Goal: Use online tool/utility: Utilize a website feature to perform a specific function

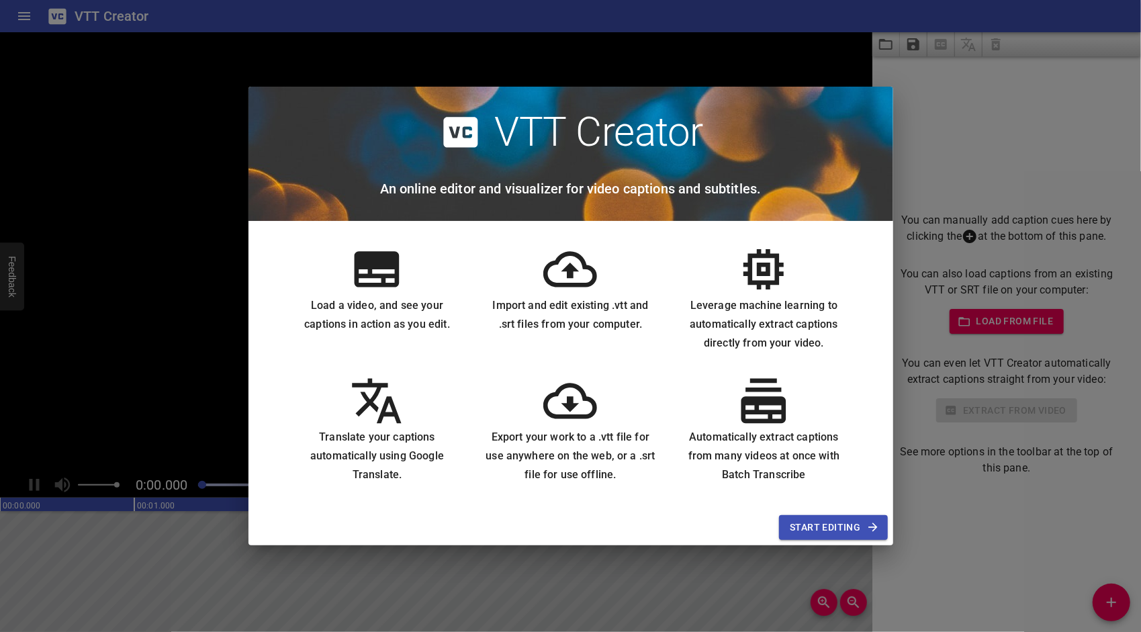
click at [809, 531] on span "Start Editing" at bounding box center [833, 527] width 87 height 17
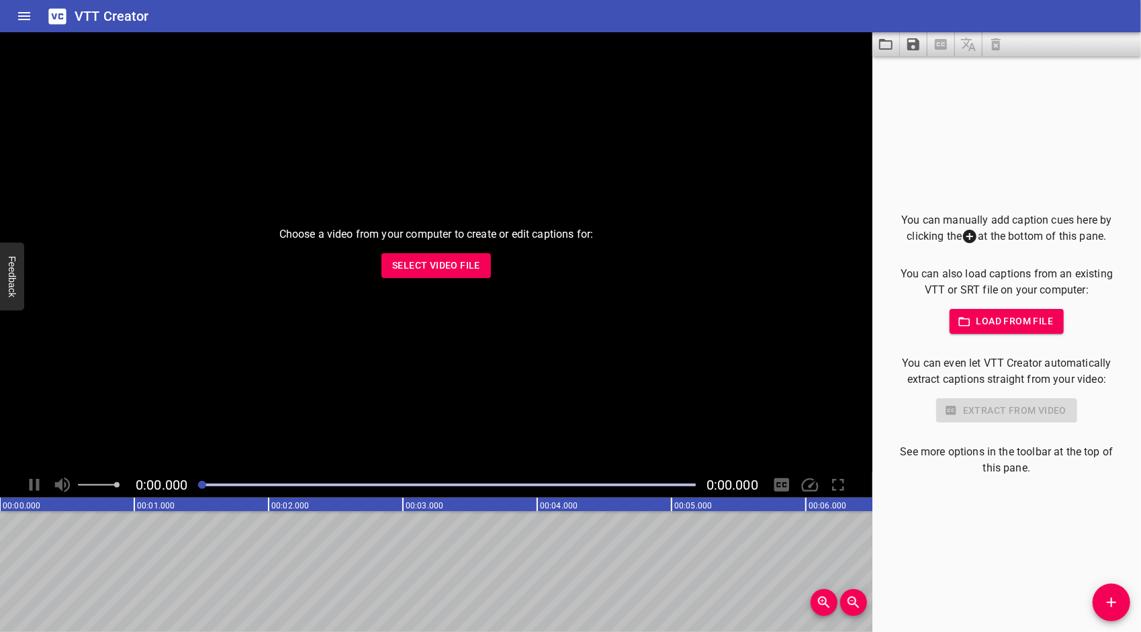
click at [467, 274] on button "Select Video File" at bounding box center [435, 265] width 109 height 25
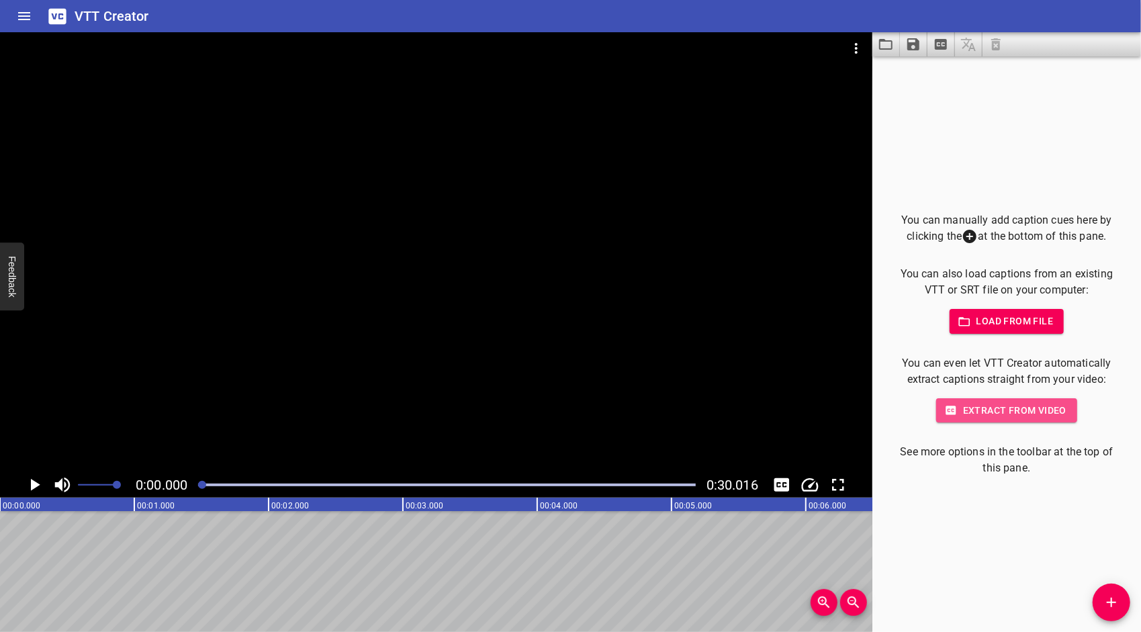
click at [997, 410] on span "Extract from video" at bounding box center [1007, 410] width 120 height 17
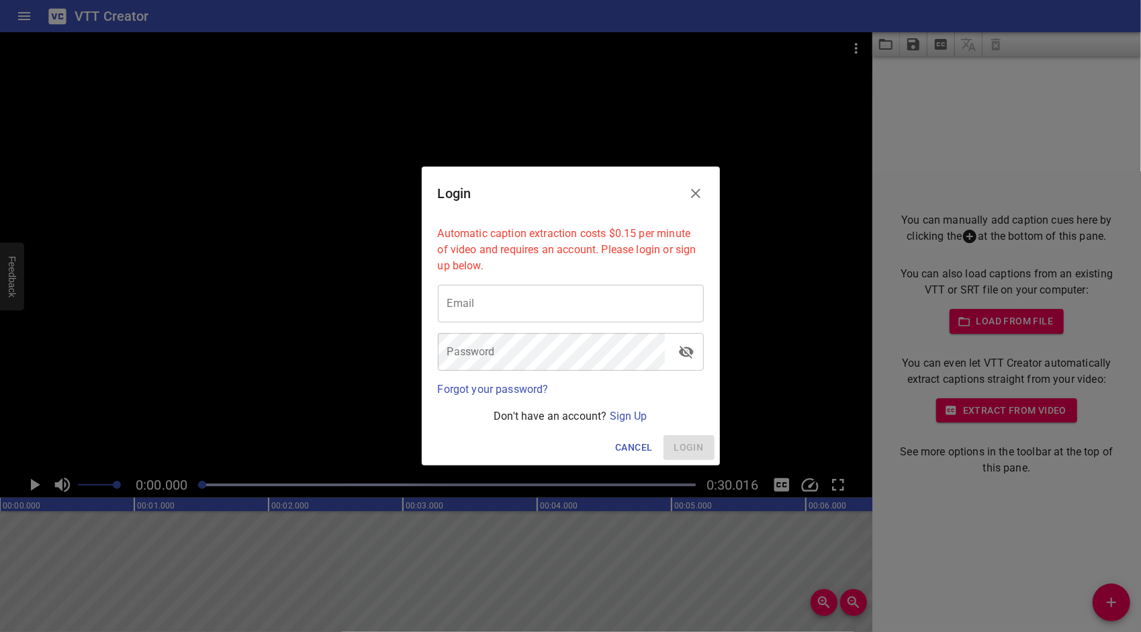
click at [691, 192] on icon "Close" at bounding box center [696, 193] width 16 height 16
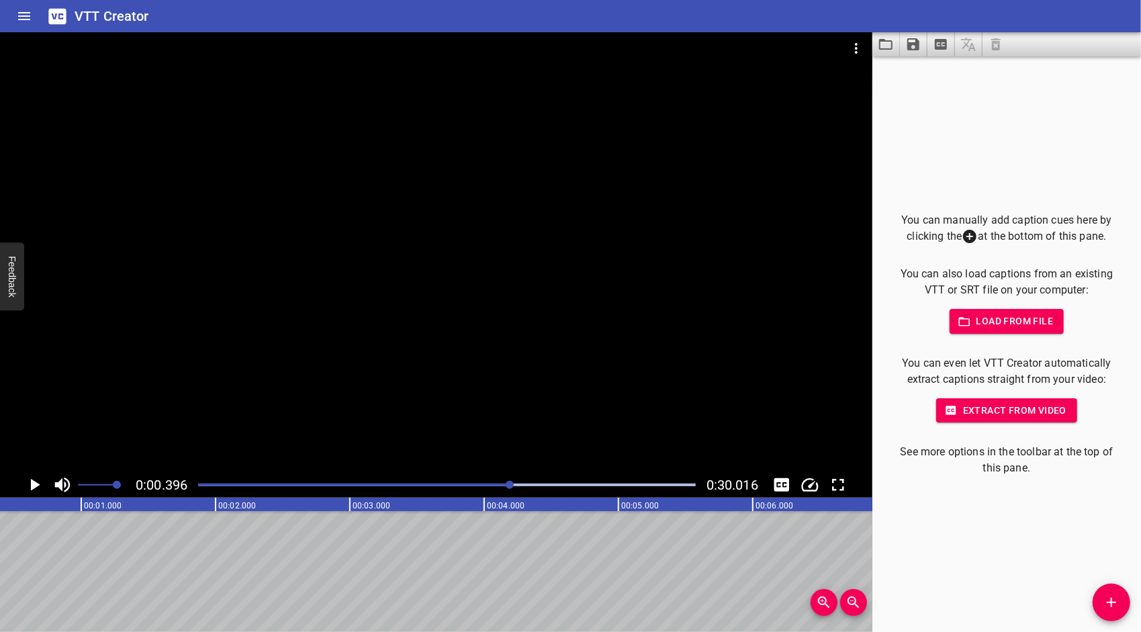
drag, startPoint x: 203, startPoint y: 484, endPoint x: 511, endPoint y: 483, distance: 308.2
click at [511, 483] on div at bounding box center [510, 485] width 8 height 8
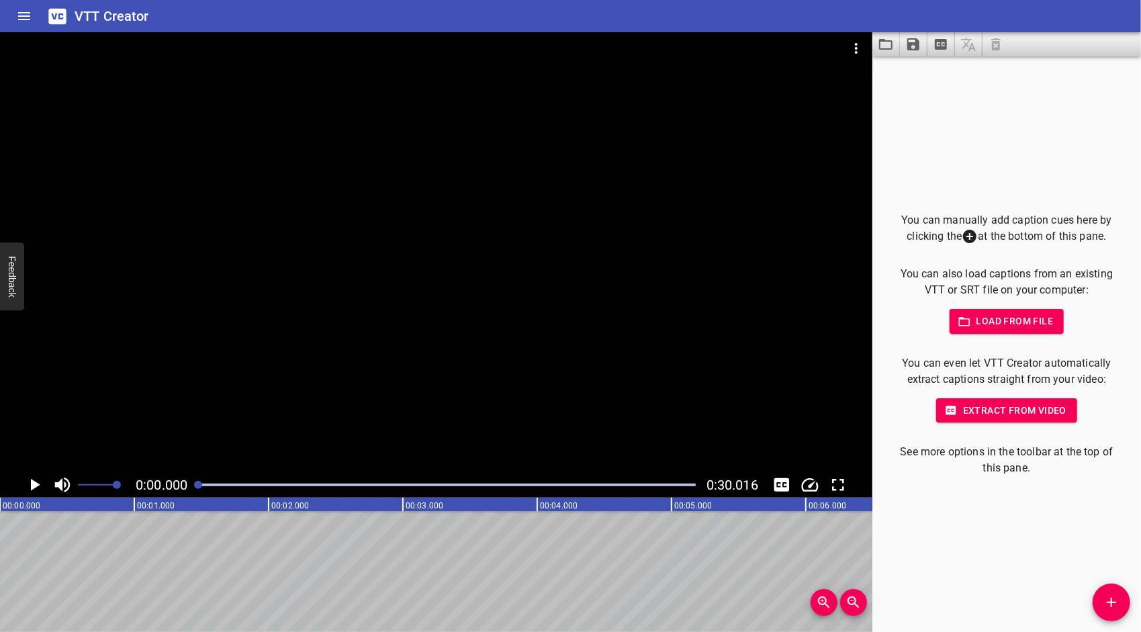
click at [38, 482] on icon "Play/Pause" at bounding box center [34, 485] width 20 height 20
click at [379, 484] on div "Play progress" at bounding box center [447, 485] width 498 height 3
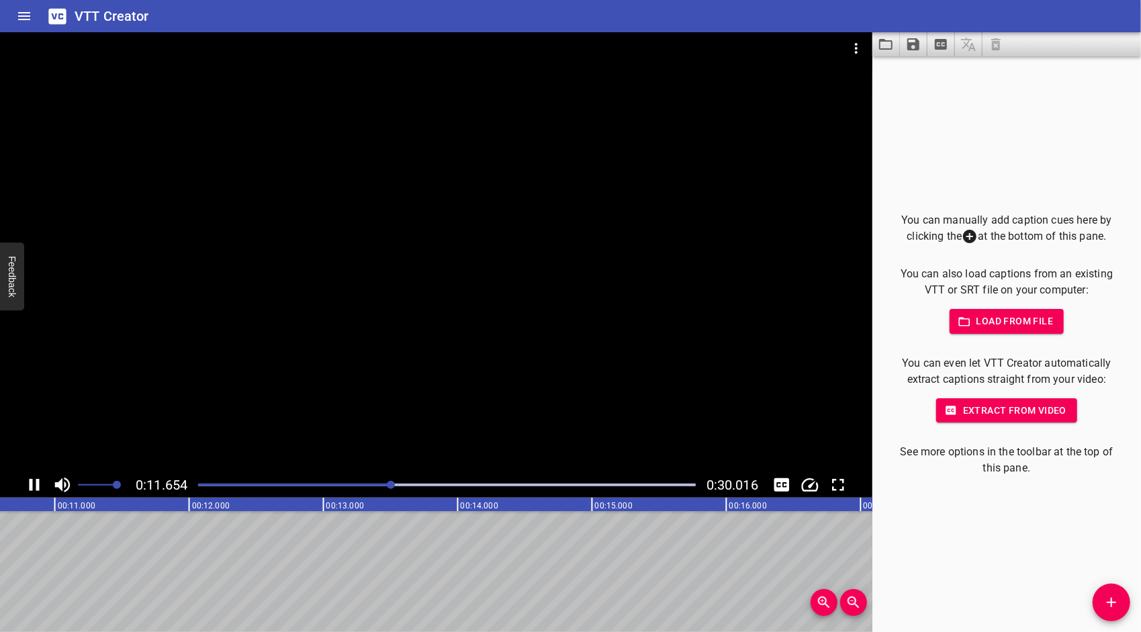
click at [36, 486] on icon "Play/Pause" at bounding box center [35, 485] width 10 height 12
click at [994, 412] on span "Extract from video" at bounding box center [1007, 410] width 120 height 17
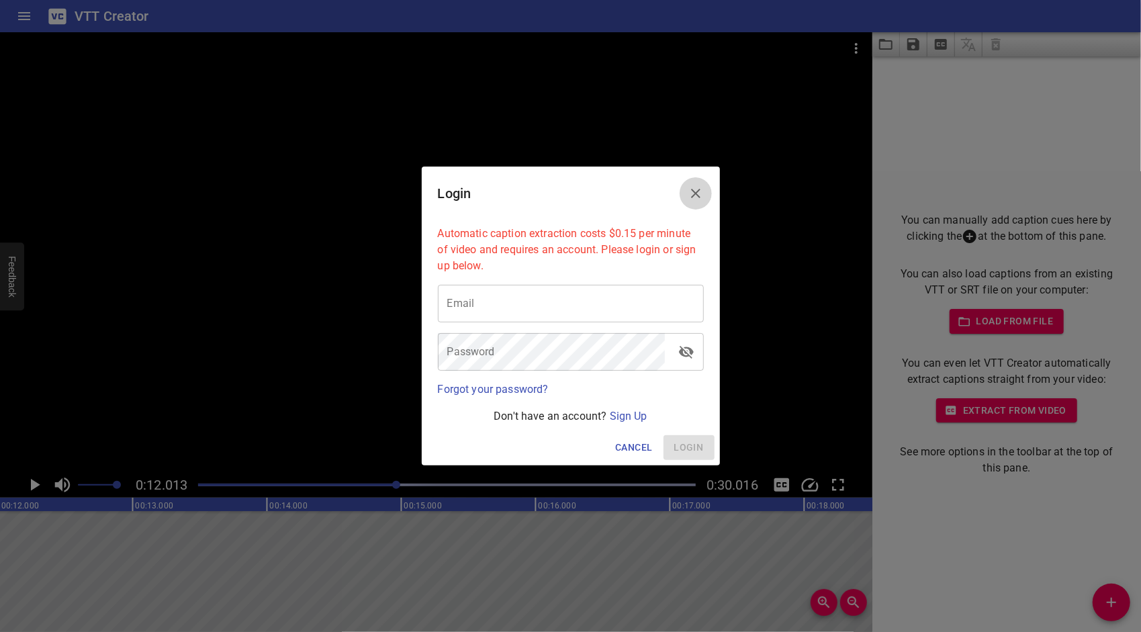
click at [700, 190] on icon "Close" at bounding box center [695, 193] width 9 height 9
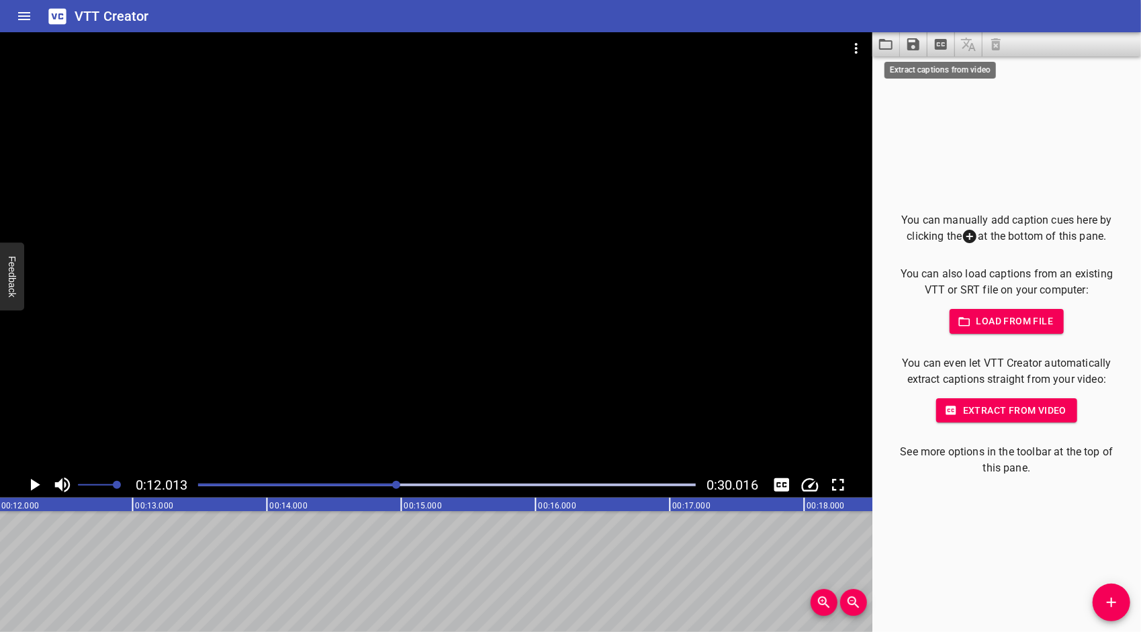
click at [936, 44] on icon "Extract captions from video" at bounding box center [941, 44] width 12 height 11
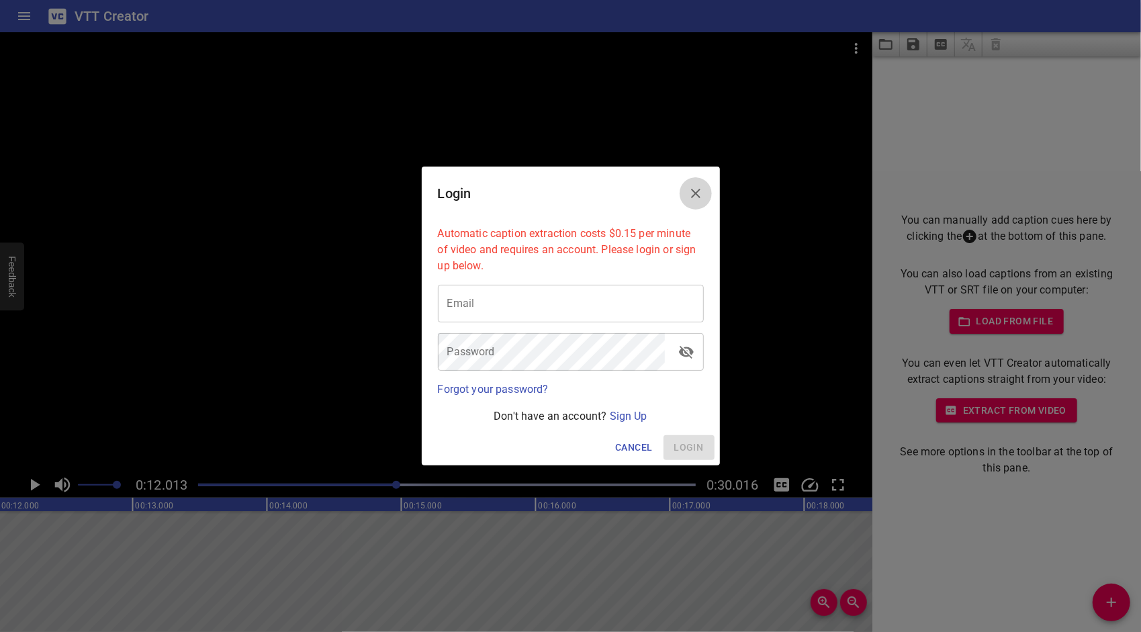
click at [694, 193] on icon "Close" at bounding box center [695, 193] width 9 height 9
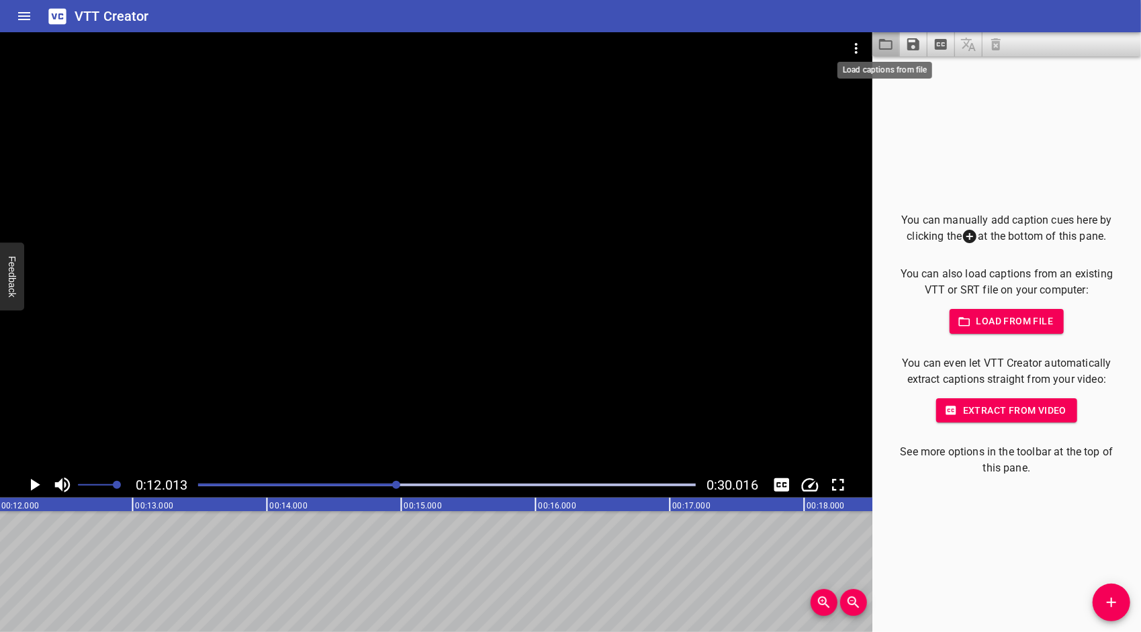
click at [888, 43] on icon "Load captions from file" at bounding box center [886, 44] width 16 height 16
